Goal: Task Accomplishment & Management: Use online tool/utility

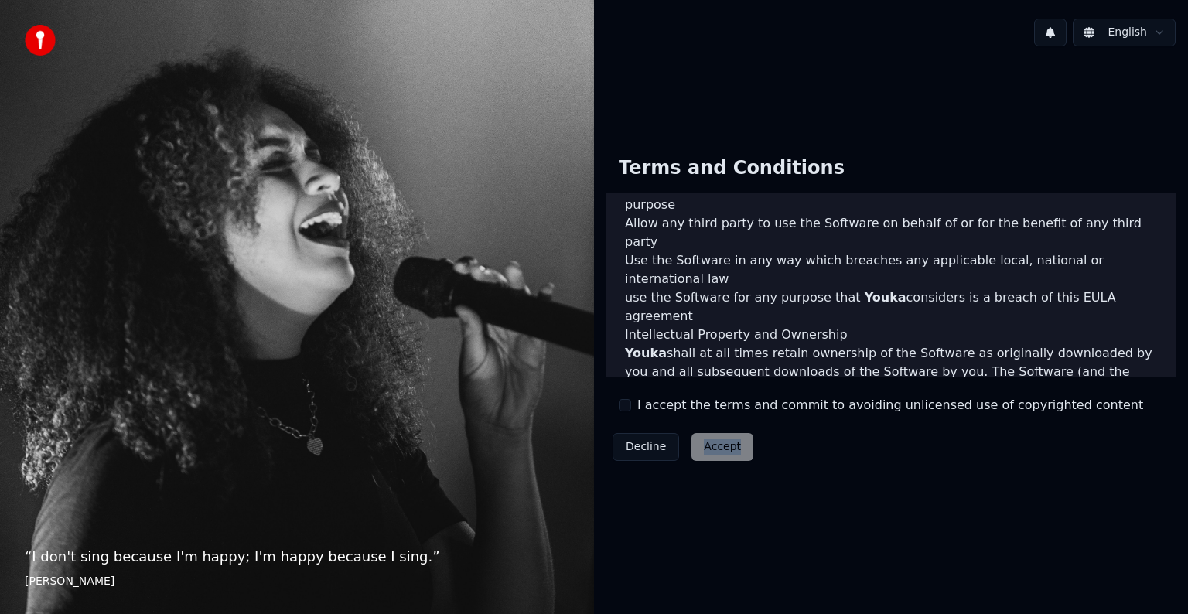
scroll to position [836, 0]
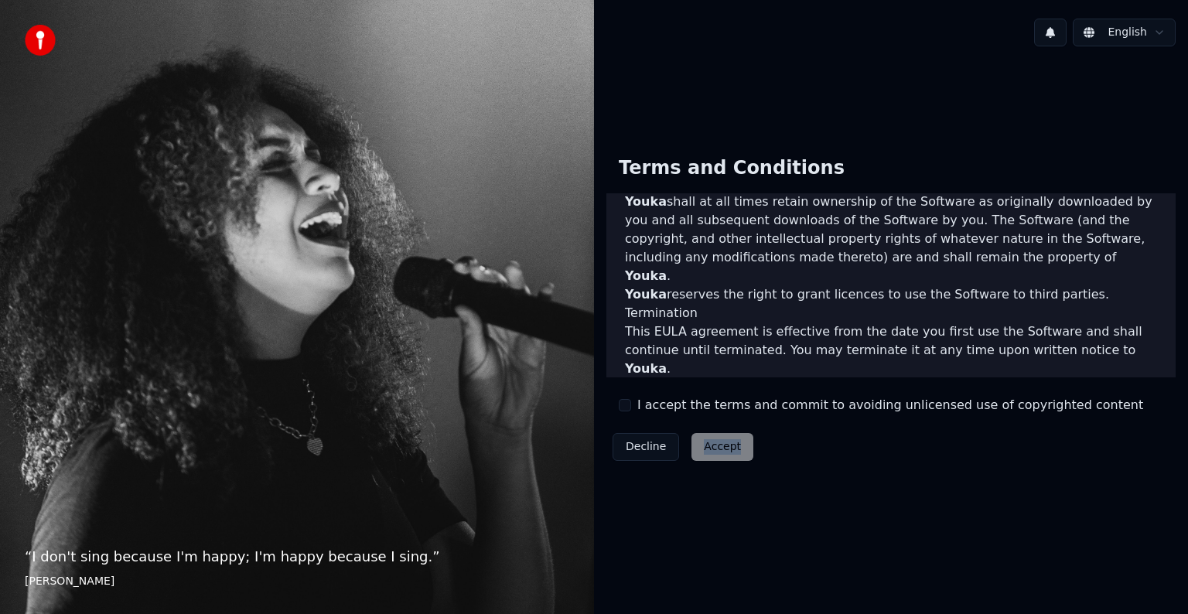
click at [623, 402] on button "I accept the terms and commit to avoiding unlicensed use of copyrighted content" at bounding box center [625, 405] width 12 height 12
click at [717, 447] on button "Accept" at bounding box center [722, 447] width 62 height 28
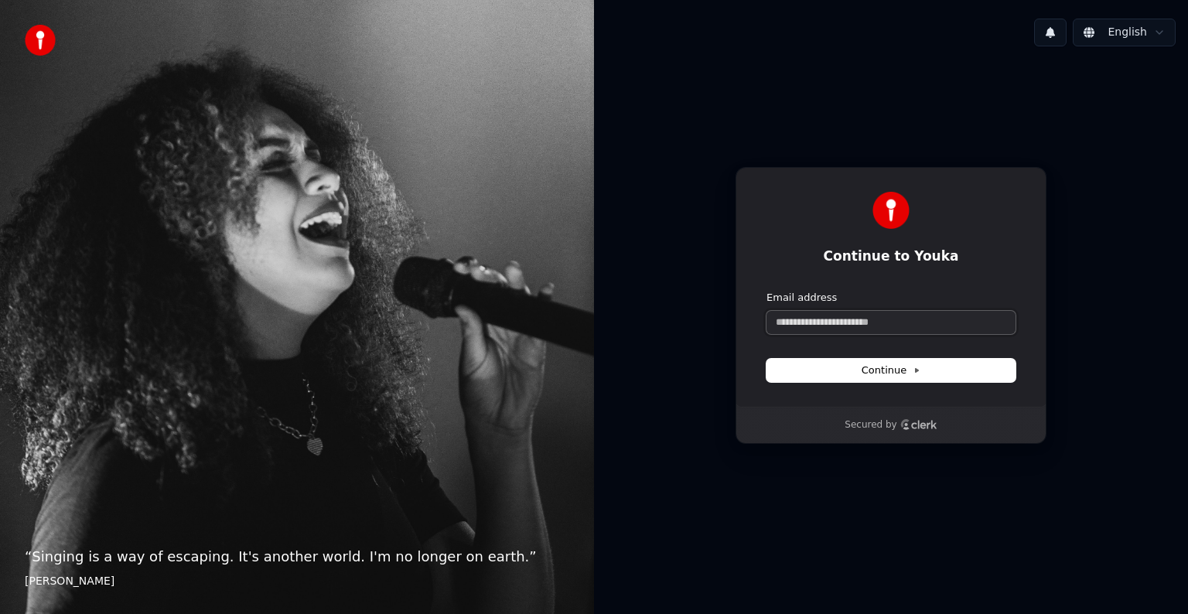
click at [798, 330] on input "Email address" at bounding box center [890, 322] width 249 height 23
click at [869, 372] on span "Continue" at bounding box center [891, 371] width 59 height 14
type input "**********"
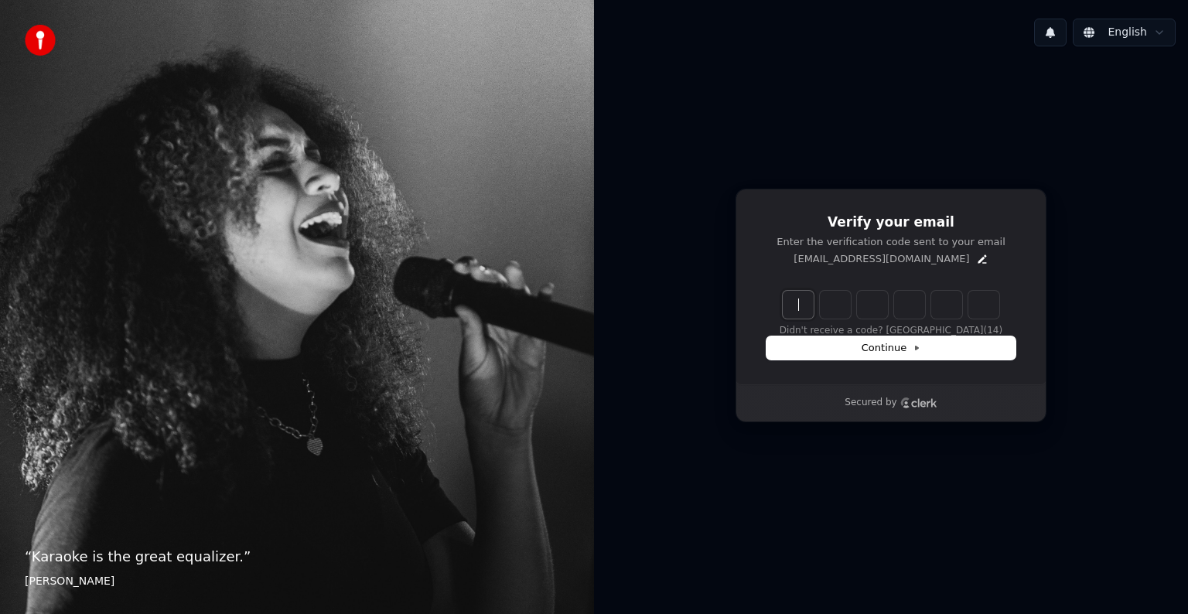
click at [794, 303] on input "Enter verification code" at bounding box center [906, 305] width 247 height 28
type input "******"
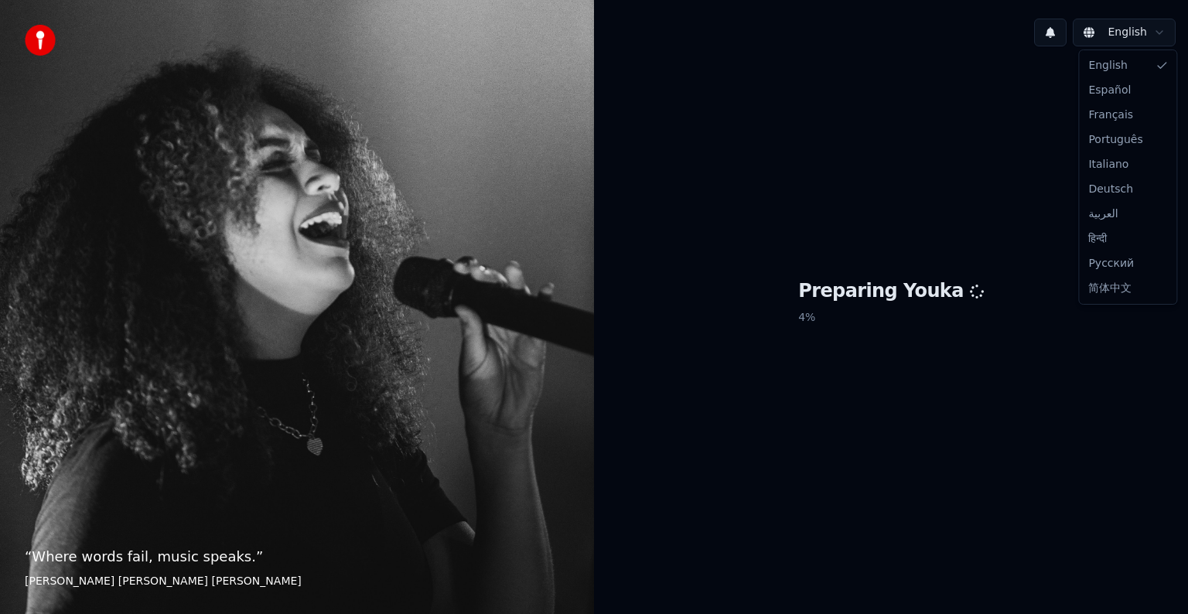
click at [1151, 28] on html "“ Where words fail, music speaks. ” Hans Christian Andersen English Preparing Y…" at bounding box center [594, 307] width 1188 height 614
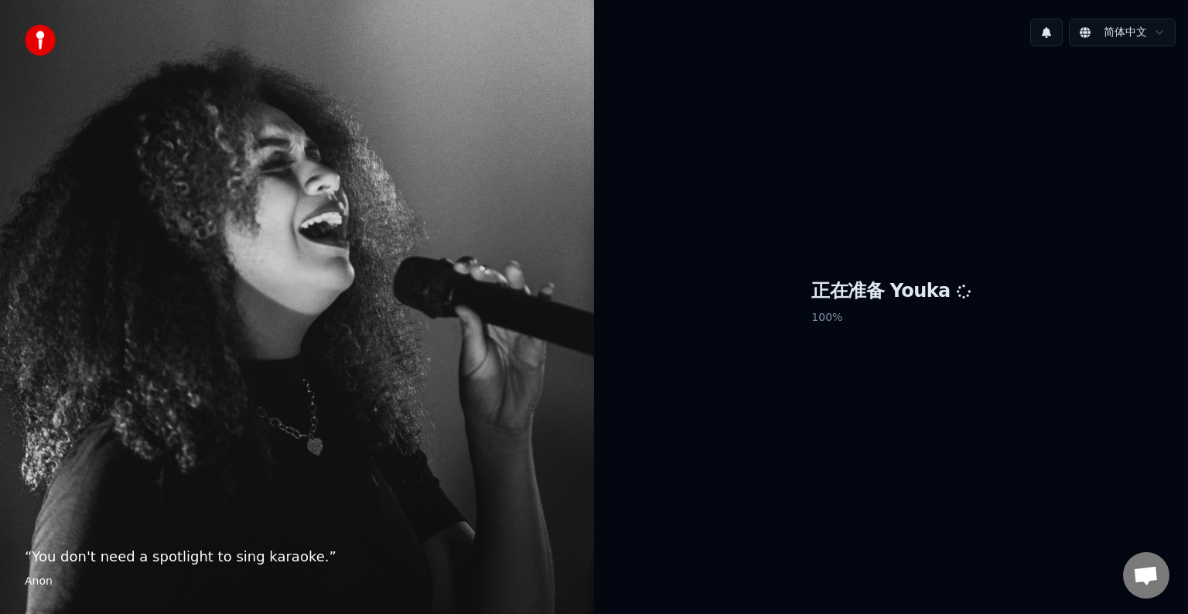
click at [740, 398] on div "正在准备 Youka 100 %" at bounding box center [891, 305] width 594 height 493
click at [899, 203] on div "正在准备 Youka 100 %" at bounding box center [891, 305] width 594 height 493
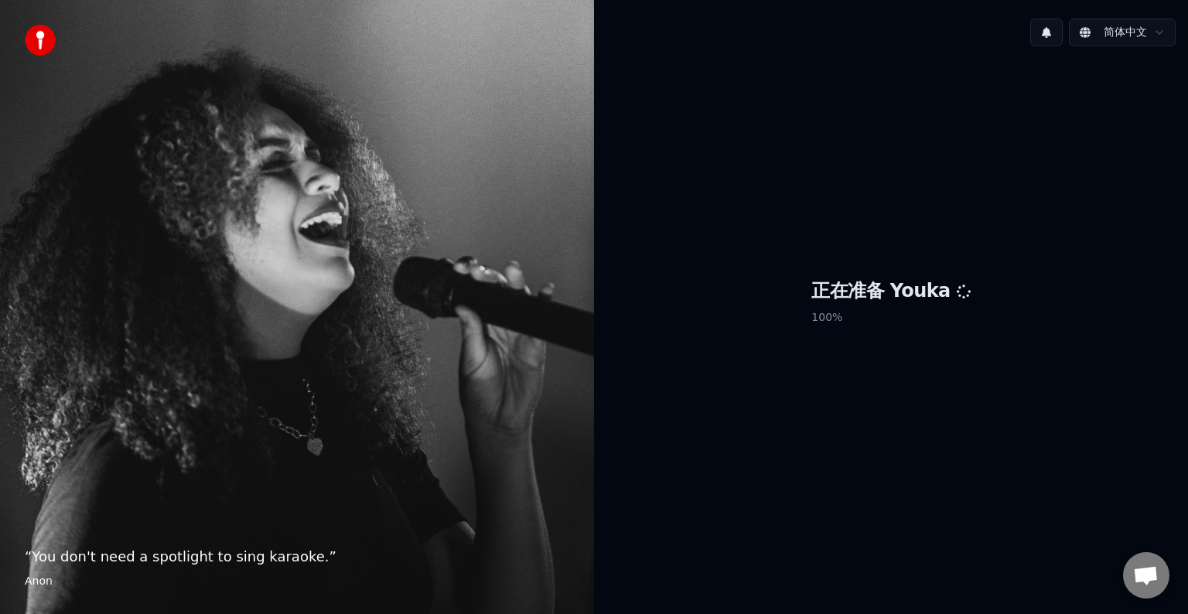
click at [893, 402] on div "正在准备 Youka 100 %" at bounding box center [891, 305] width 594 height 493
click at [1135, 558] on span "Open chat" at bounding box center [1146, 575] width 46 height 46
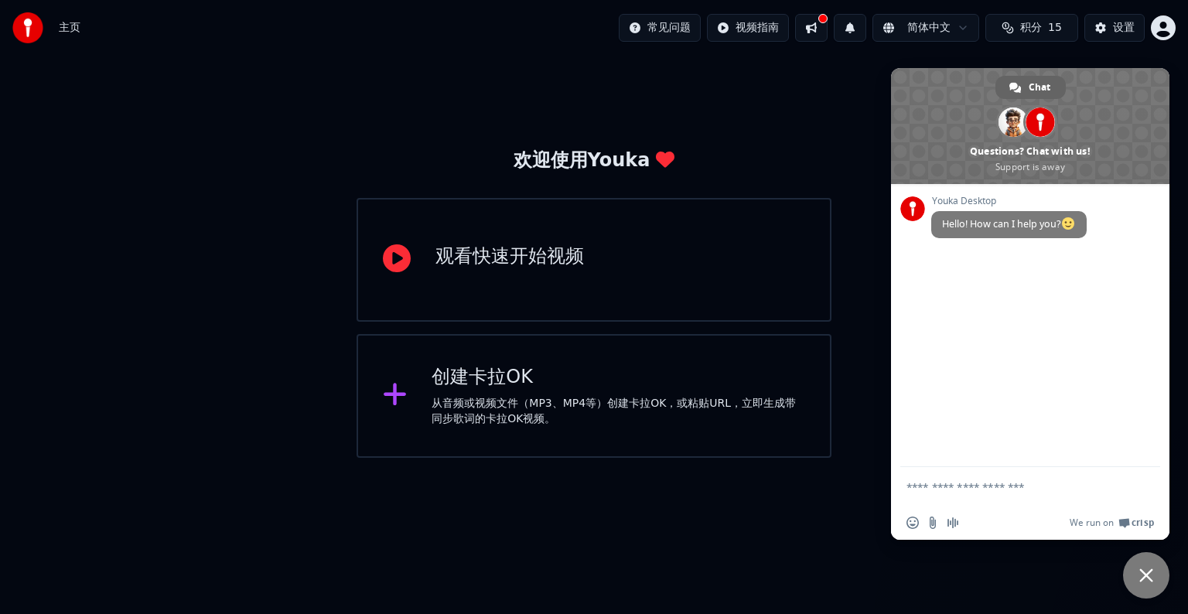
click at [585, 386] on div "创建卡拉OK" at bounding box center [619, 377] width 374 height 25
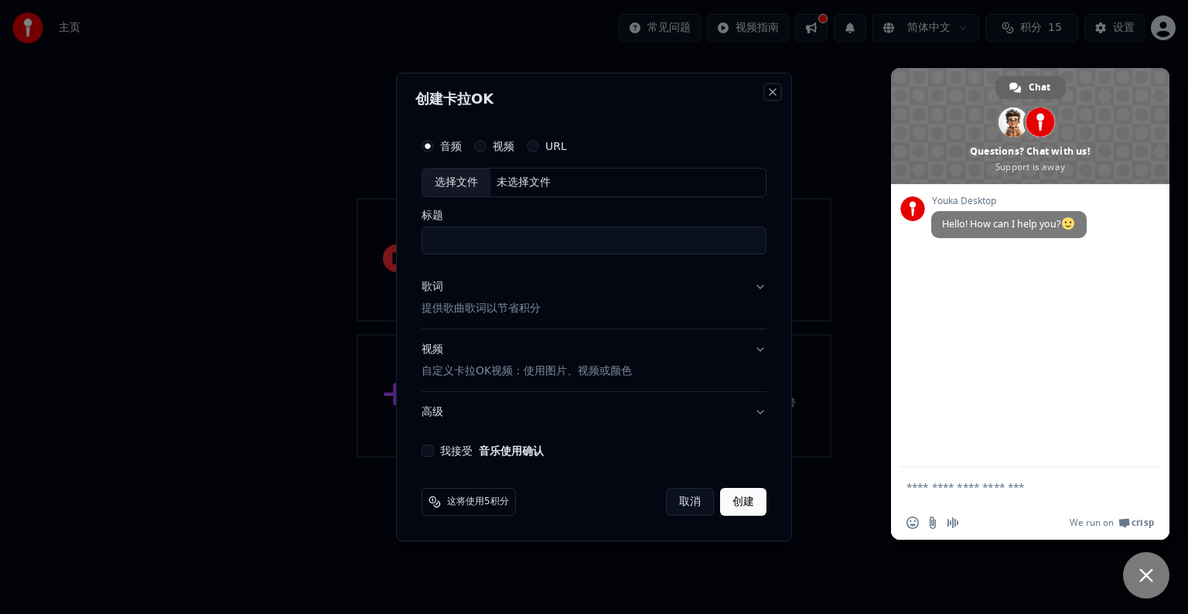
click at [769, 93] on button "Close" at bounding box center [772, 92] width 12 height 12
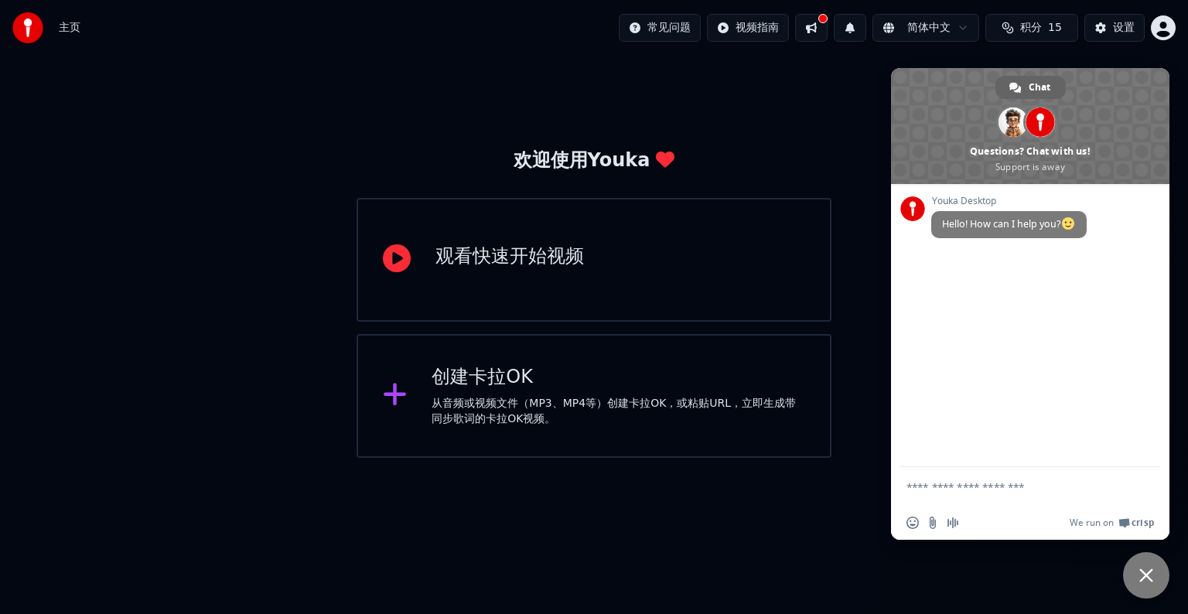
click at [589, 293] on div "观看快速开始视频" at bounding box center [594, 260] width 475 height 124
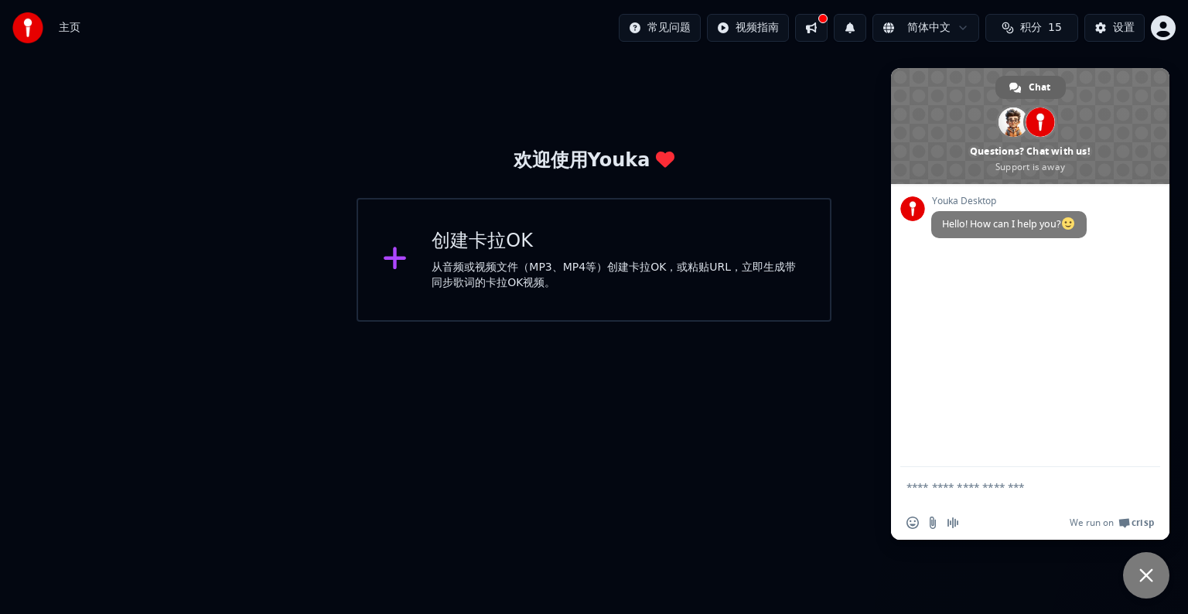
click at [568, 275] on div "从音频或视频文件（MP3、MP4等）创建卡拉OK，或粘贴URL，立即生成带同步歌词的卡拉OK视频。" at bounding box center [619, 275] width 374 height 31
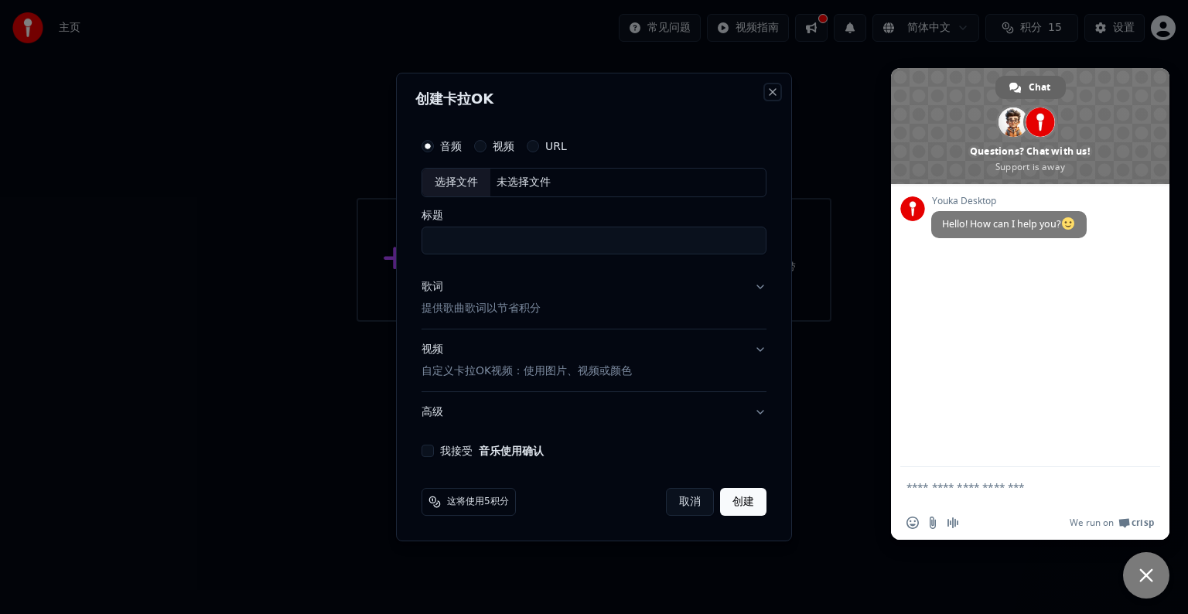
click at [769, 90] on button "Close" at bounding box center [772, 92] width 12 height 12
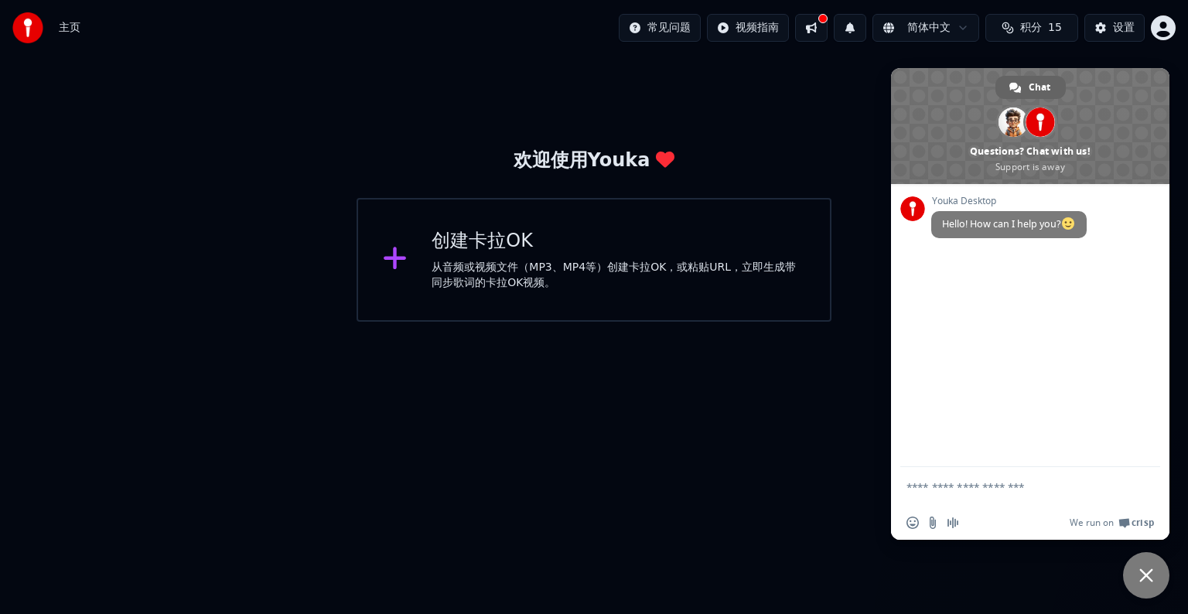
click at [1138, 565] on span "Close chat" at bounding box center [1146, 575] width 46 height 46
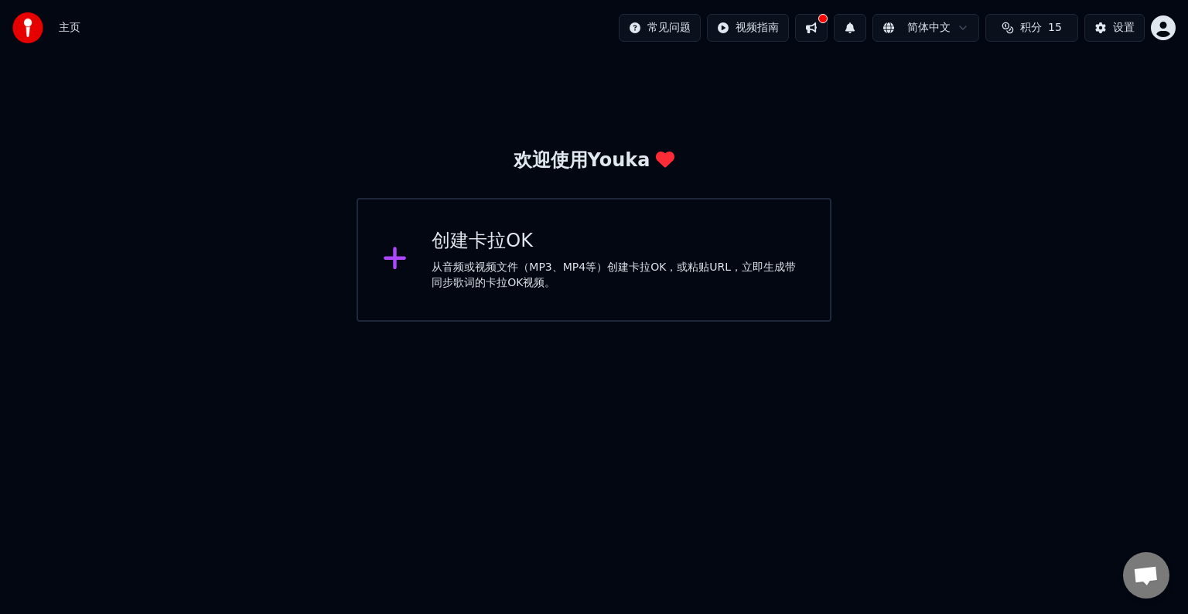
click at [811, 28] on button at bounding box center [811, 28] width 32 height 28
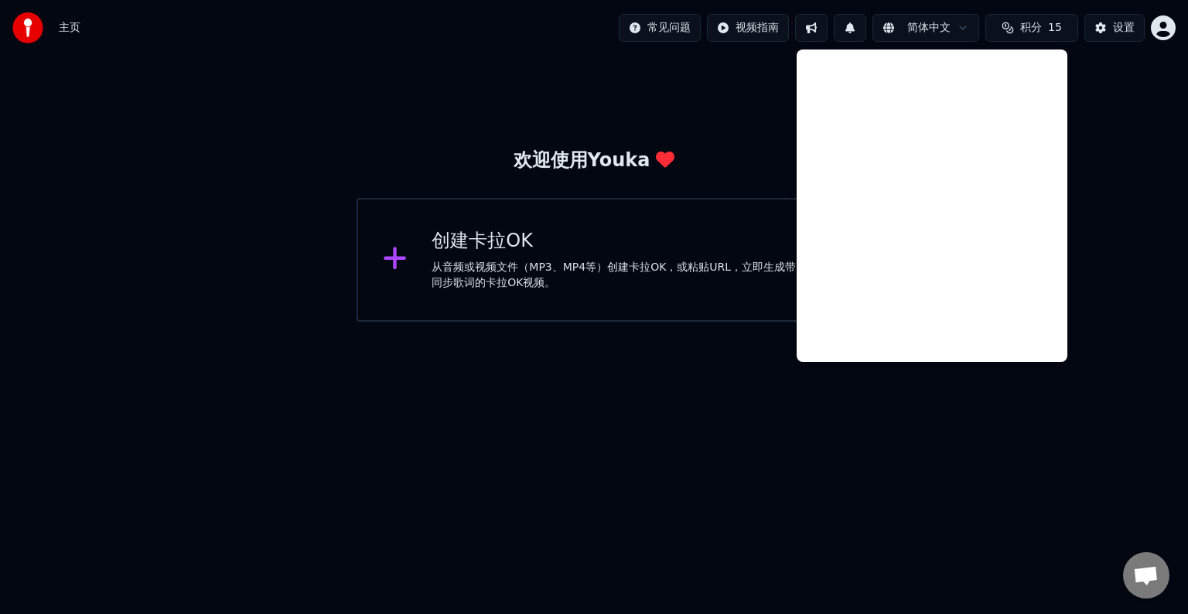
click at [770, 118] on div "欢迎使用Youka 创建[PERSON_NAME]OK 从音频或视频文件（MP3、MP4等）创建[PERSON_NAME]OK，或粘贴URL，立即生成带同步歌…" at bounding box center [594, 189] width 1188 height 266
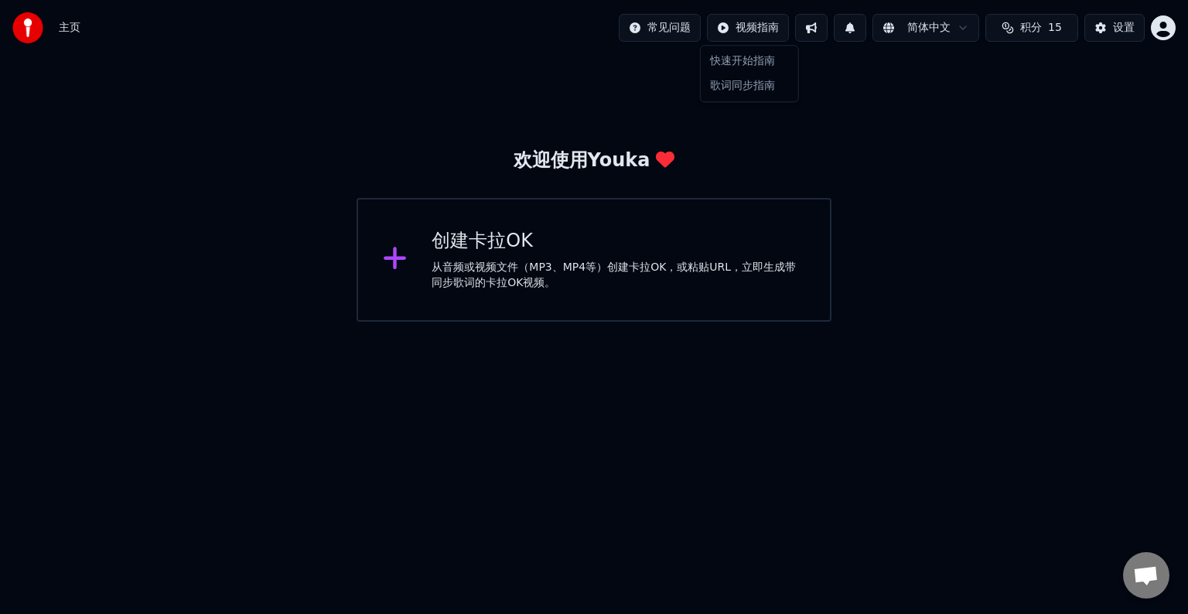
click at [731, 29] on html "主页 常见问题 视频指南 简体中文 积分 15 设置 欢迎使用Youka 创建[PERSON_NAME]OK 从音频或视频文件（MP3、MP4等）创建[PER…" at bounding box center [594, 161] width 1188 height 322
click at [667, 25] on html "主页 常见问题 视频指南 简体中文 积分 15 设置 欢迎使用Youka 创建[PERSON_NAME]OK 从音频或视频文件（MP3、MP4等）创建[PER…" at bounding box center [594, 161] width 1188 height 322
click at [504, 271] on div "从音频或视频文件（MP3、MP4等）创建卡拉OK，或粘贴URL，立即生成带同步歌词的卡拉OK视频。" at bounding box center [619, 275] width 374 height 31
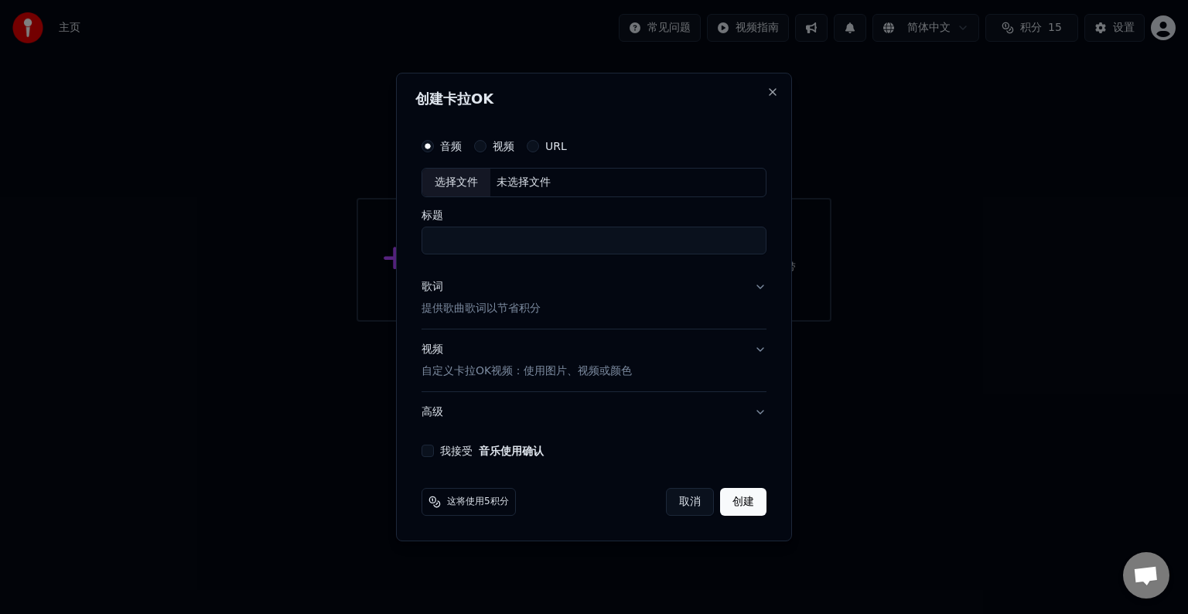
click at [507, 142] on label "视频" at bounding box center [504, 146] width 22 height 11
click at [486, 142] on button "视频" at bounding box center [480, 146] width 12 height 12
click at [432, 148] on button "音频" at bounding box center [428, 146] width 12 height 12
click at [696, 494] on button "取消" at bounding box center [690, 502] width 48 height 28
